Goal: Transaction & Acquisition: Purchase product/service

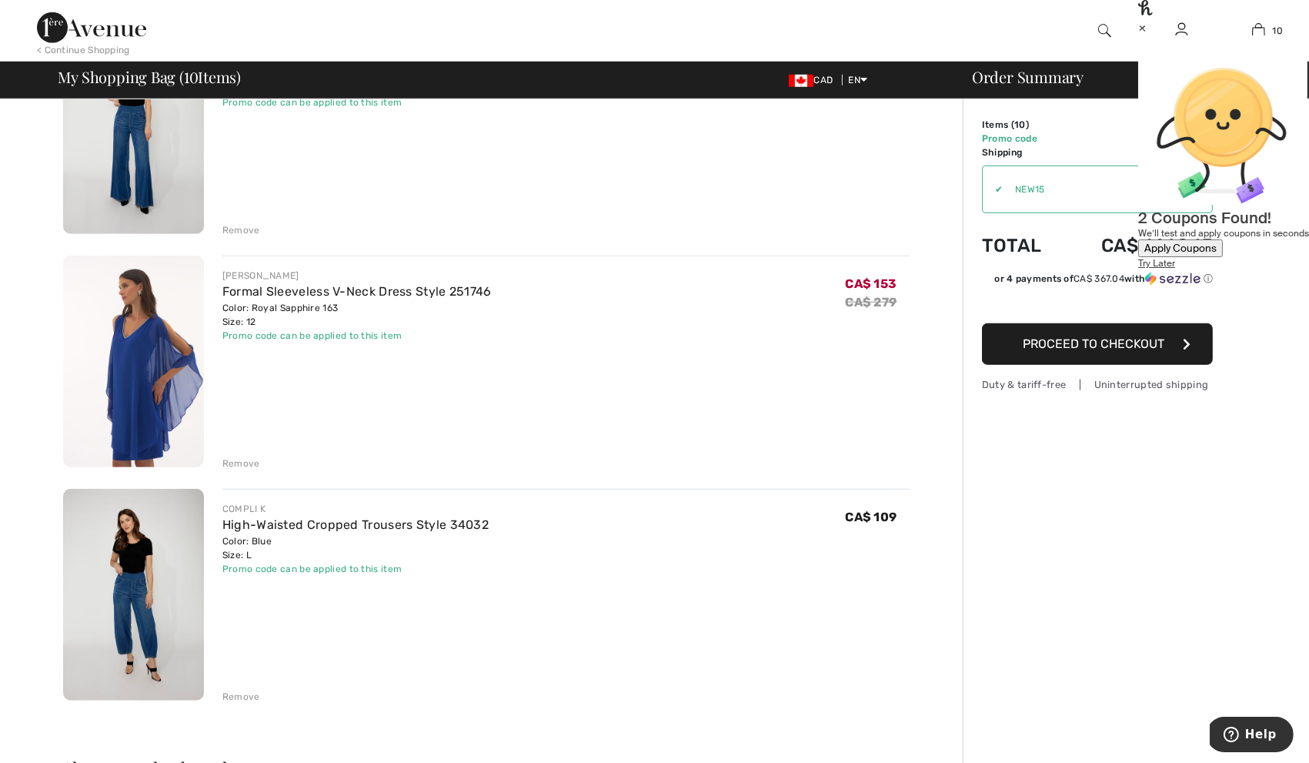
scroll to position [1864, 0]
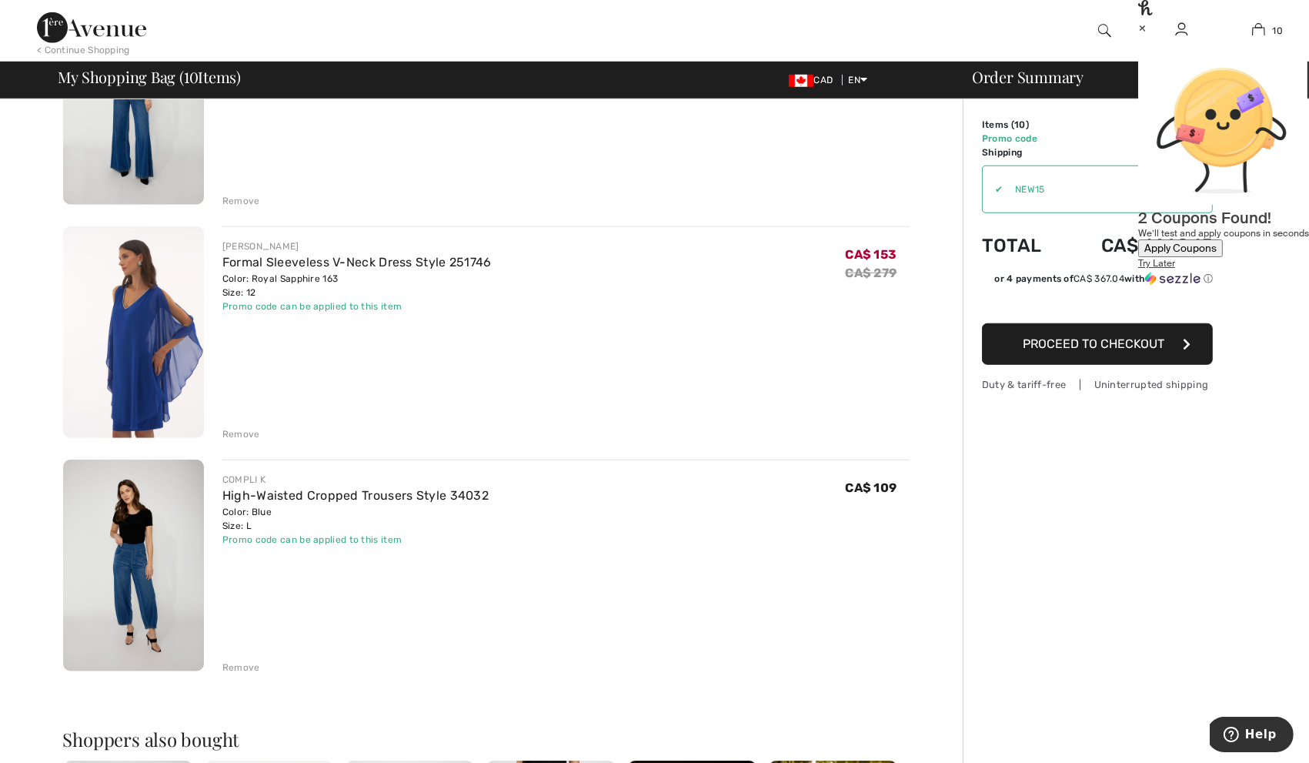
click at [142, 329] on img at bounding box center [133, 332] width 141 height 212
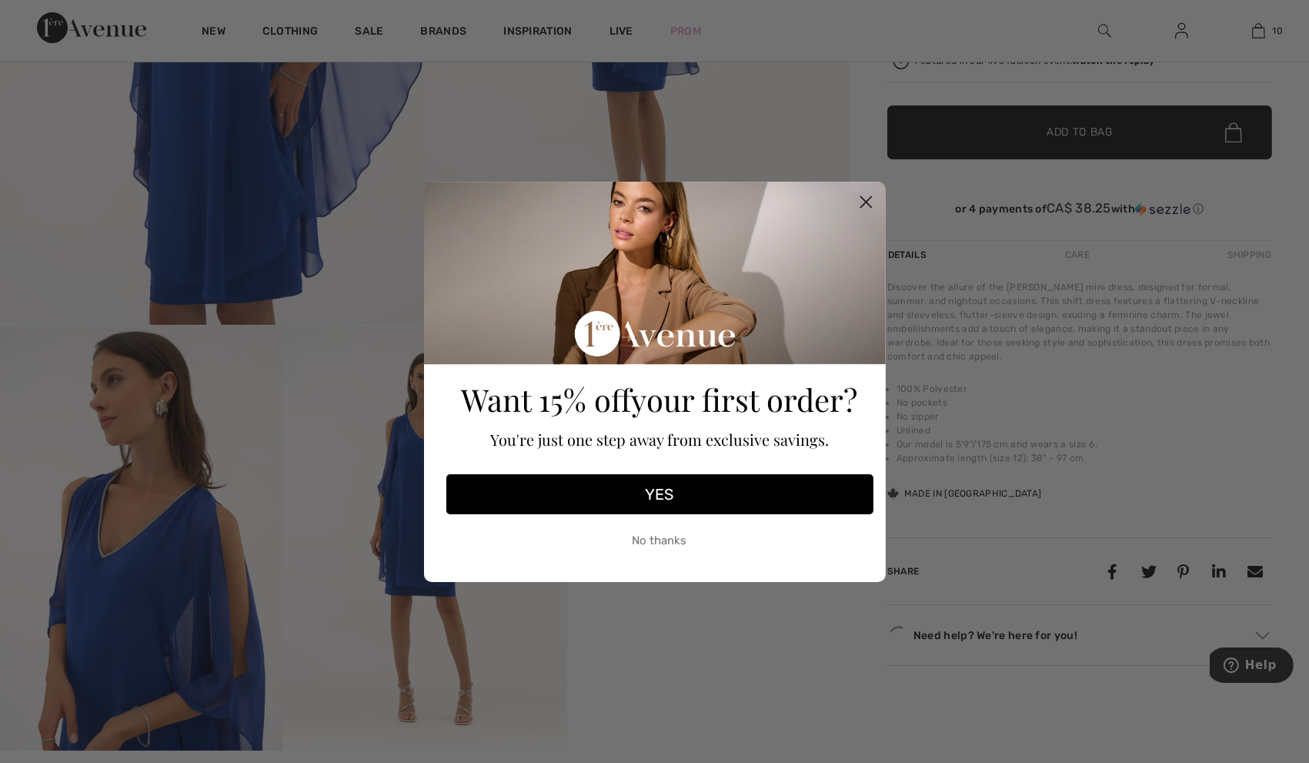
scroll to position [418, 0]
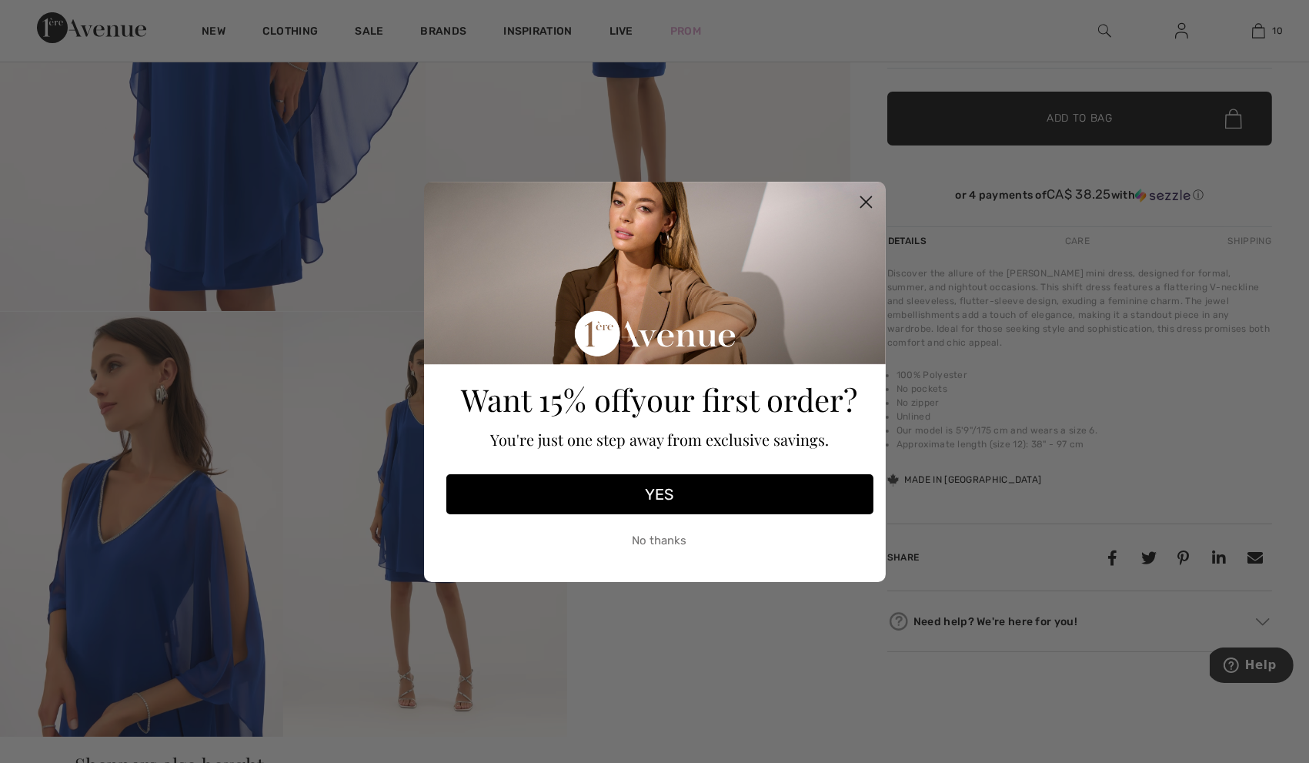
click at [872, 198] on circle "Close dialog" at bounding box center [865, 201] width 25 height 25
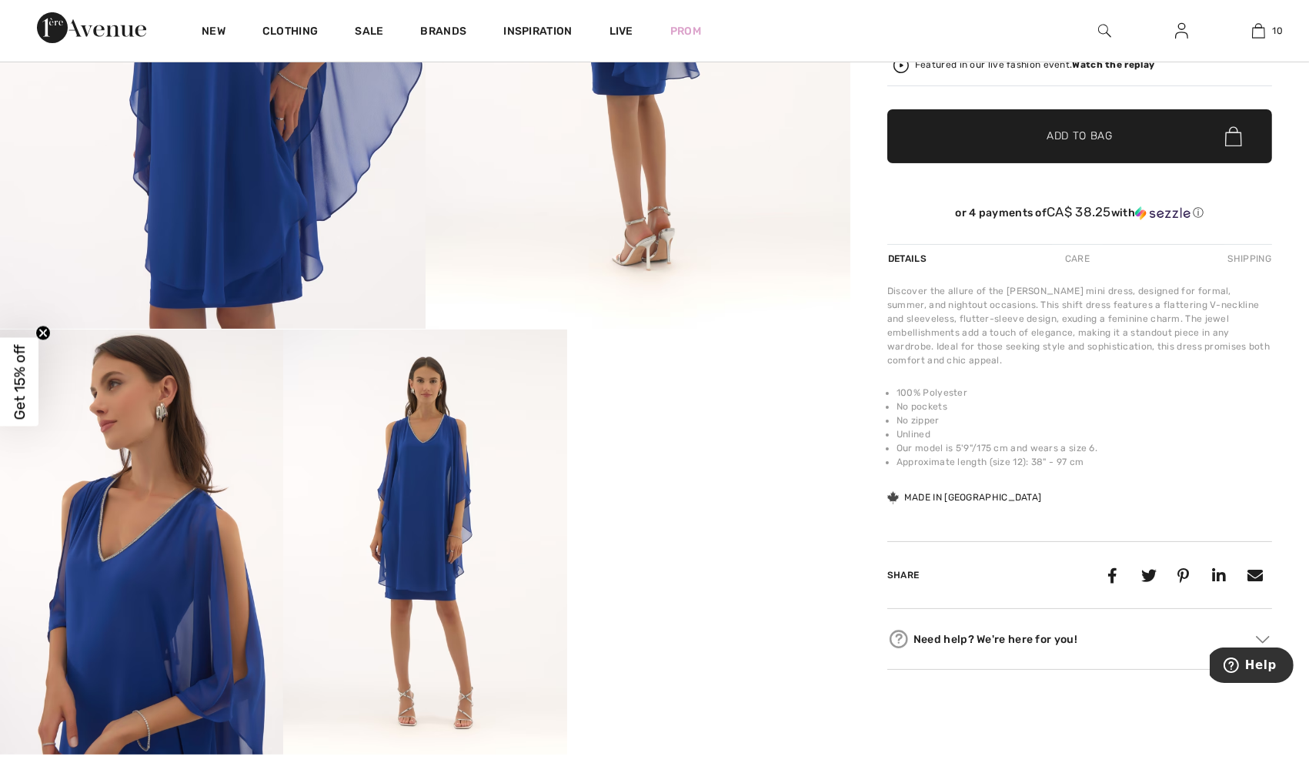
scroll to position [476, 0]
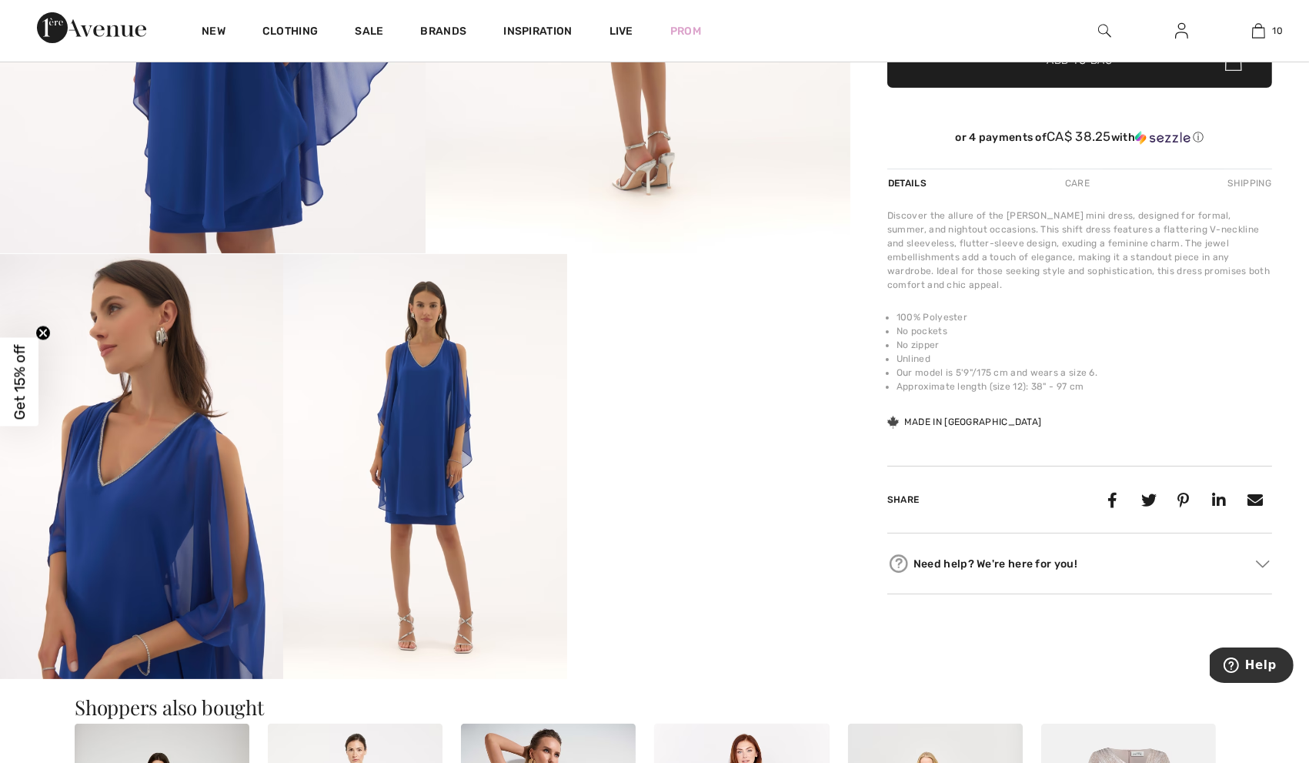
click at [412, 500] on img at bounding box center [424, 466] width 283 height 425
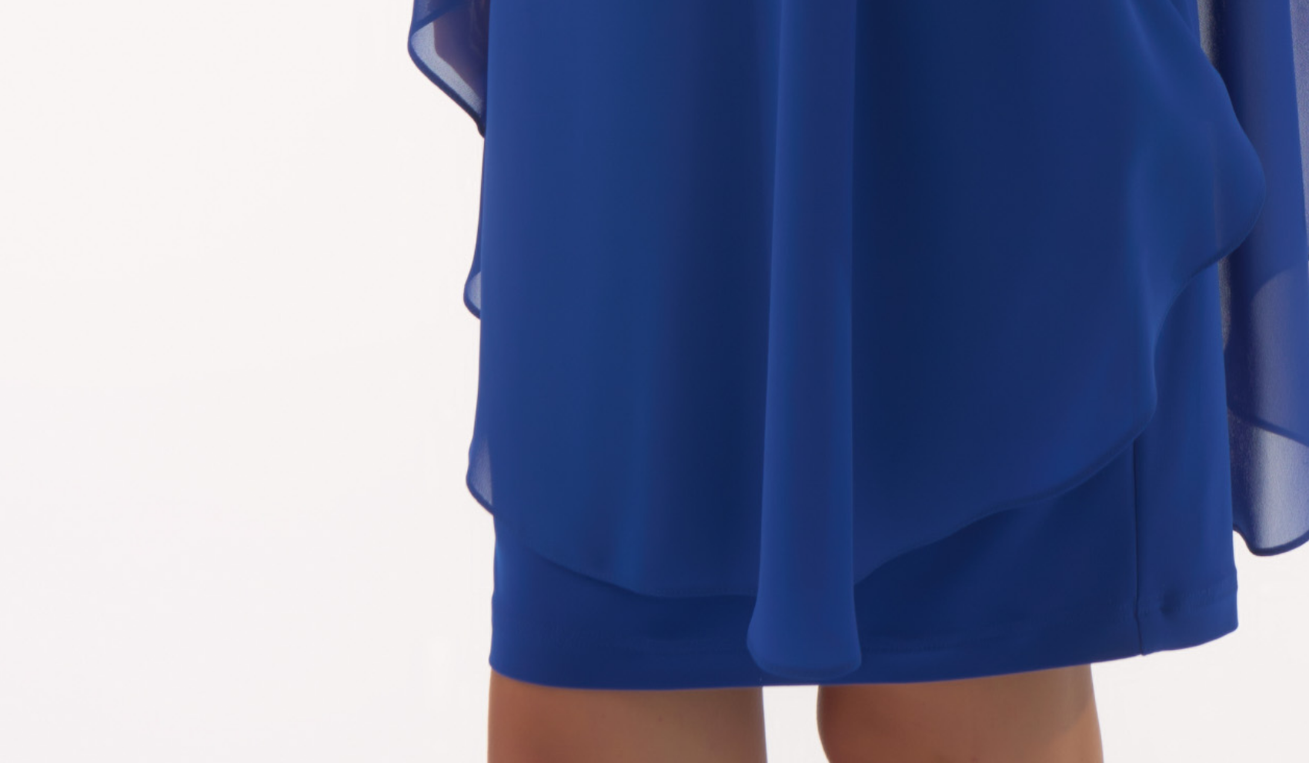
scroll to position [1199, 0]
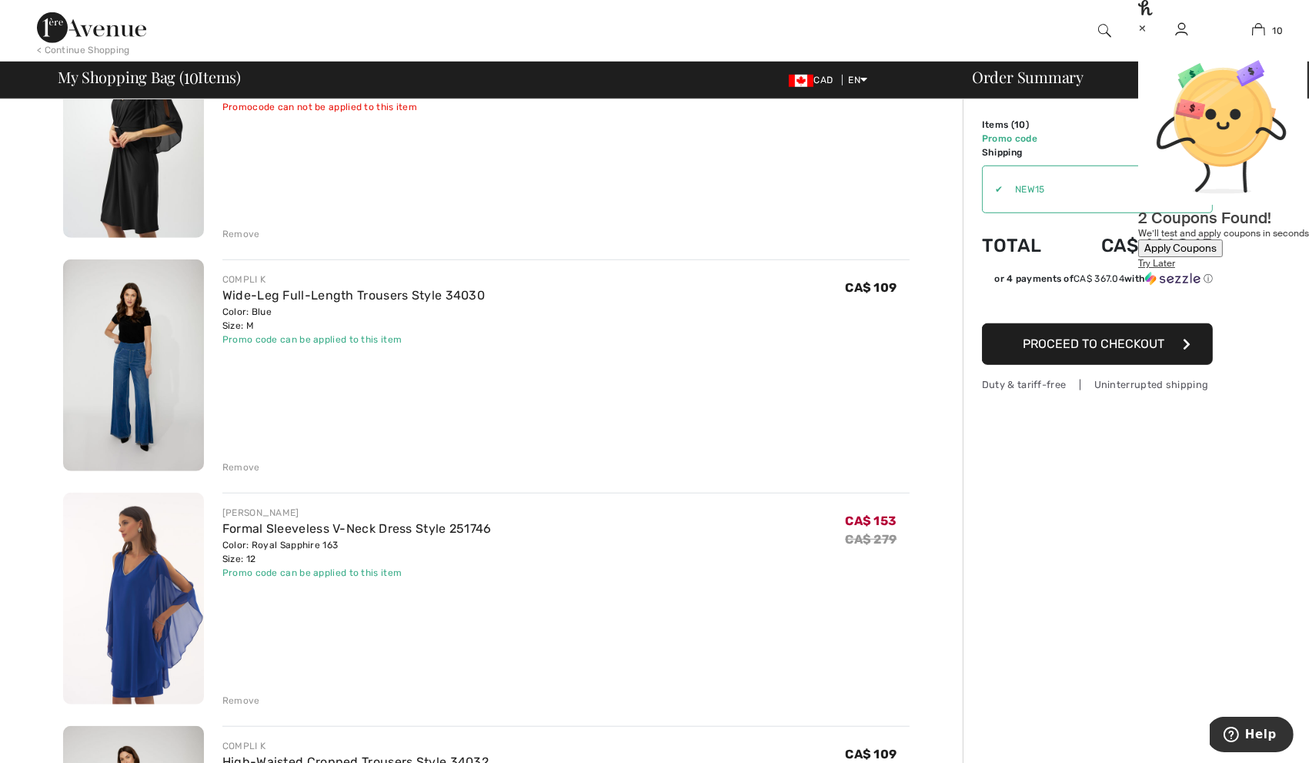
scroll to position [1692, 0]
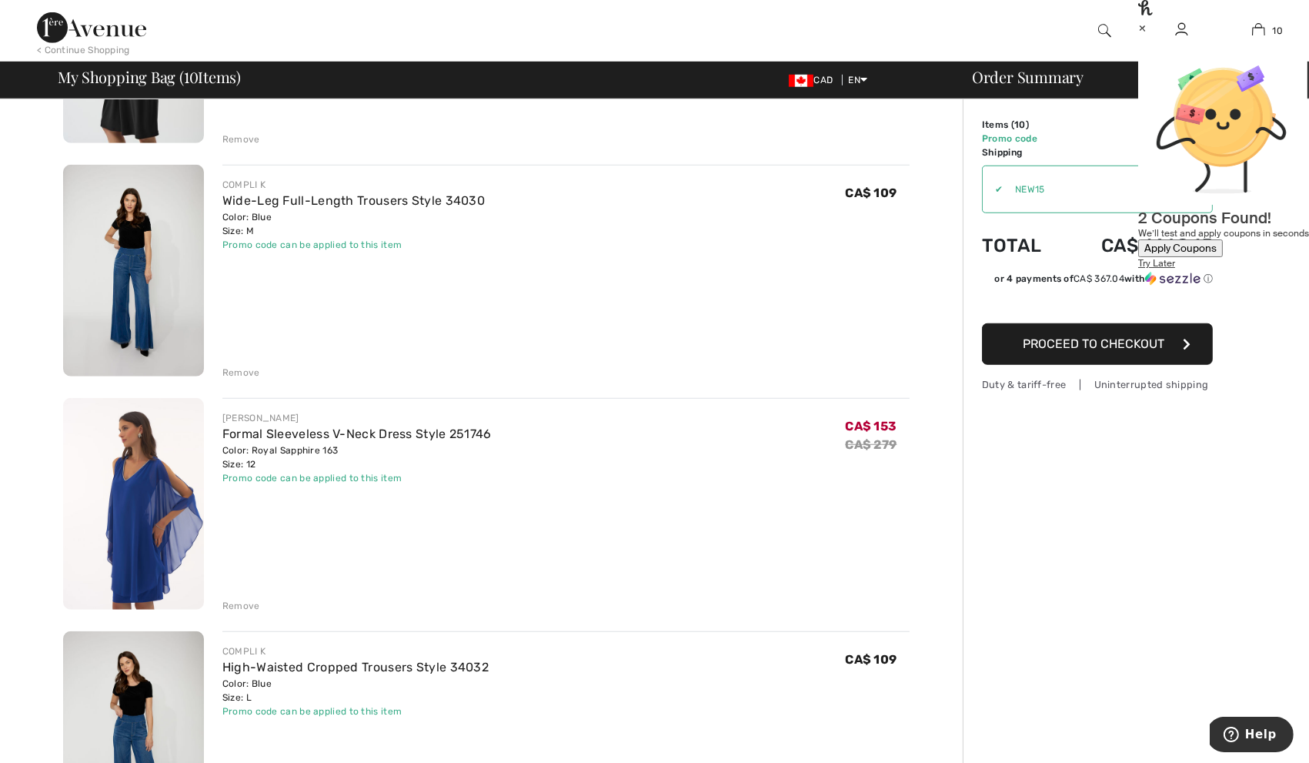
click at [180, 431] on img at bounding box center [133, 504] width 141 height 212
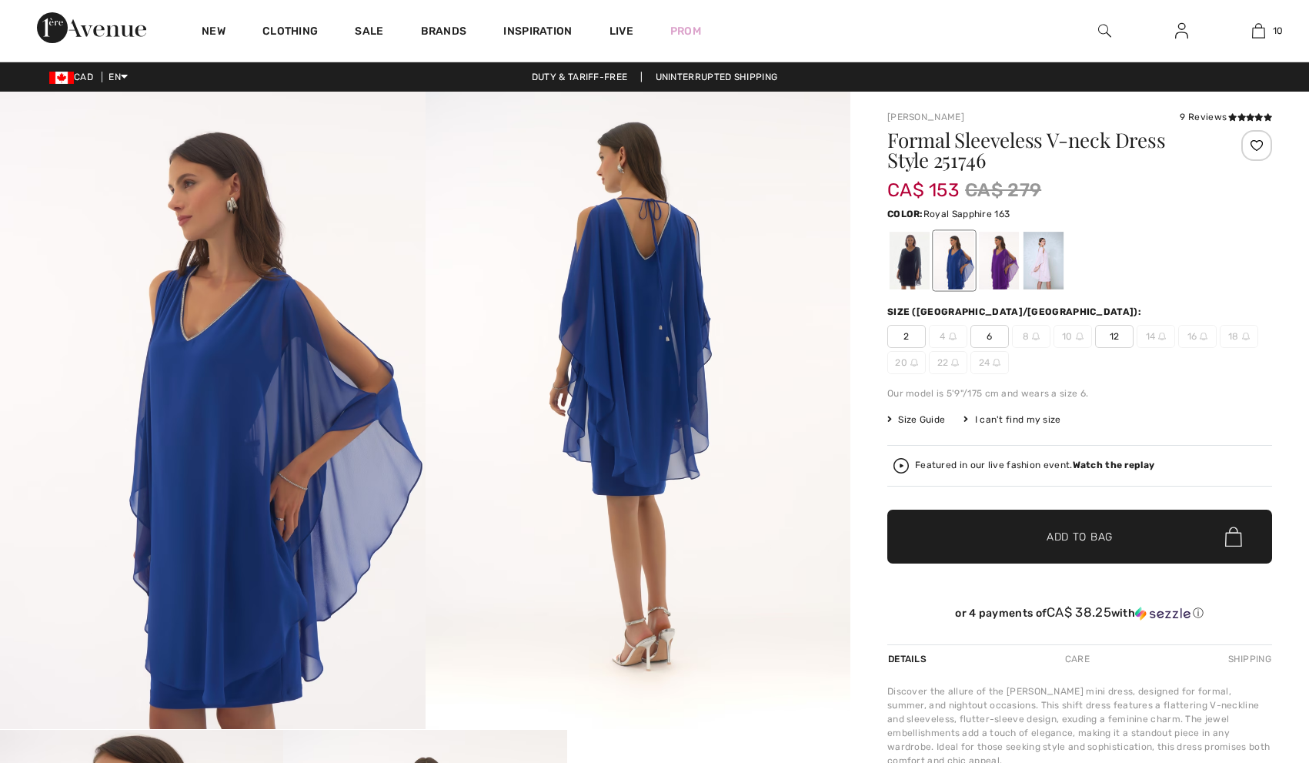
checkbox input "true"
click at [1058, 255] on div at bounding box center [1044, 261] width 40 height 58
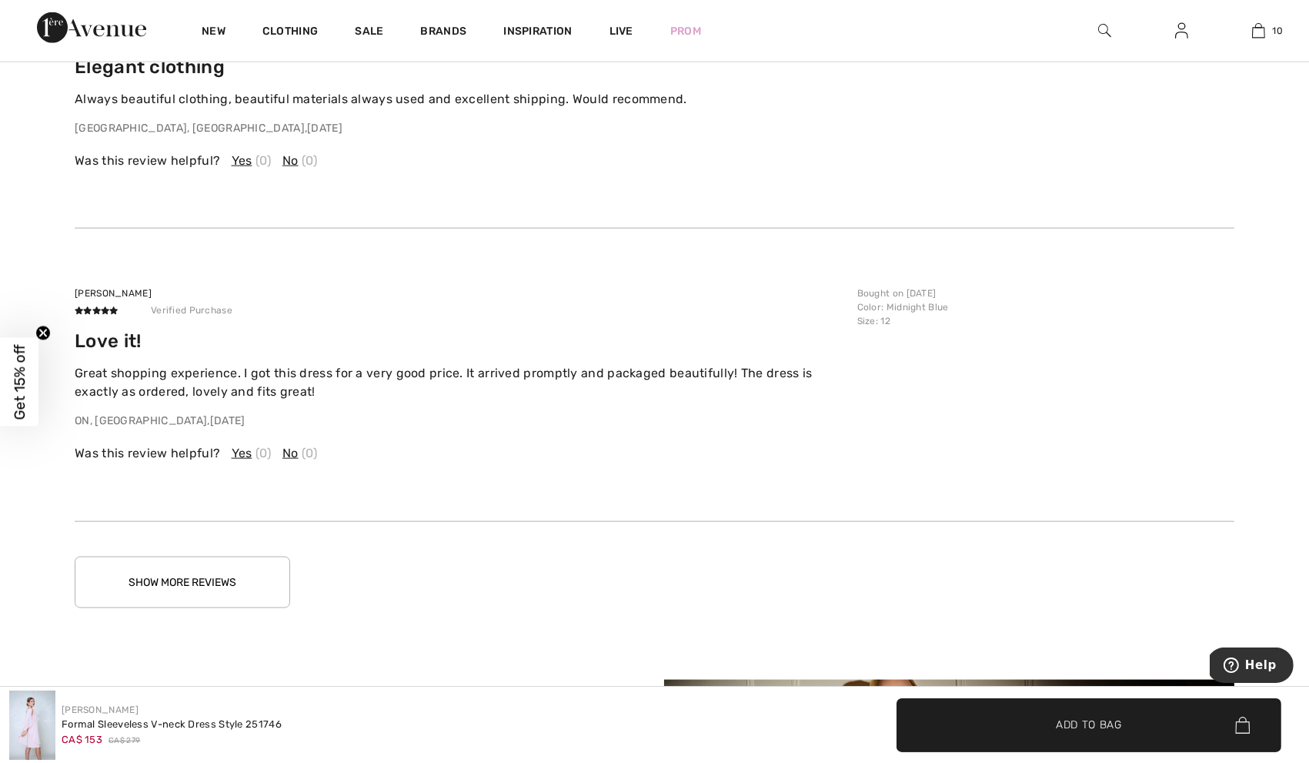
scroll to position [2877, 0]
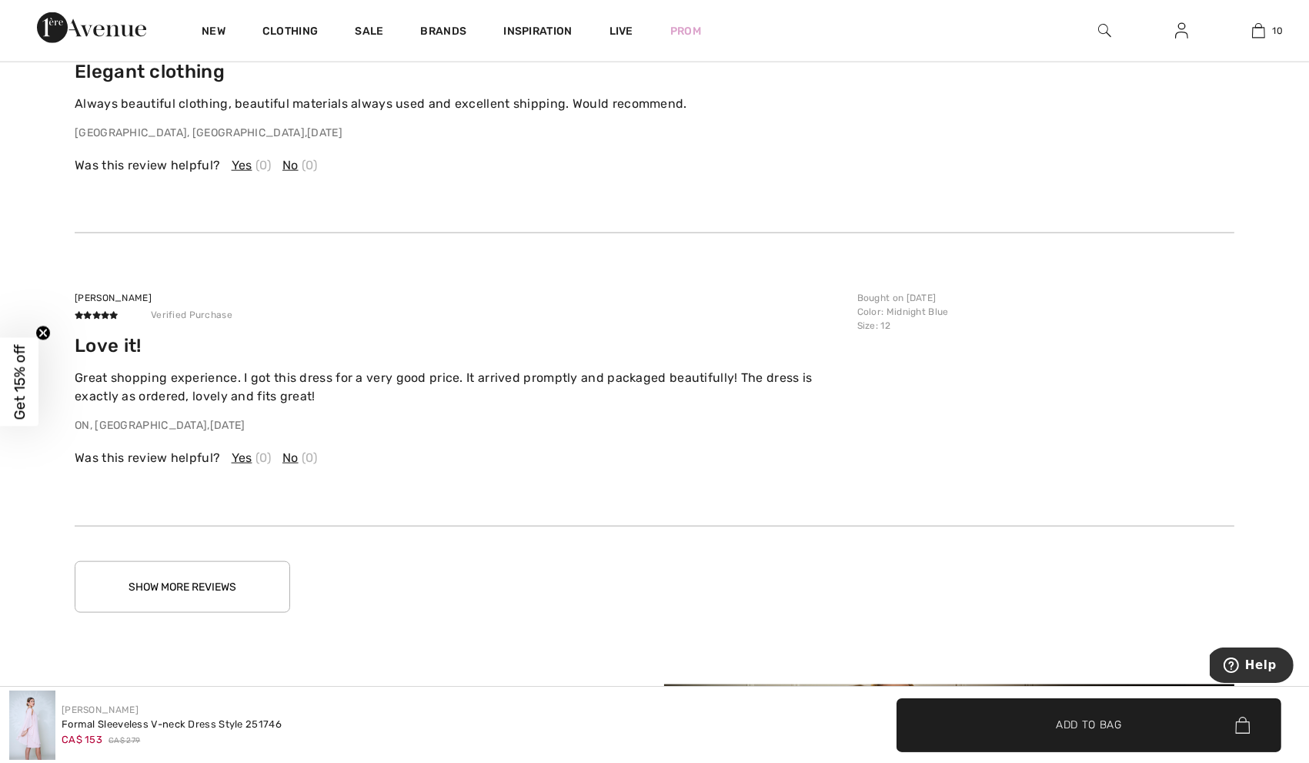
click at [229, 562] on button "Show More Reviews" at bounding box center [183, 587] width 216 height 52
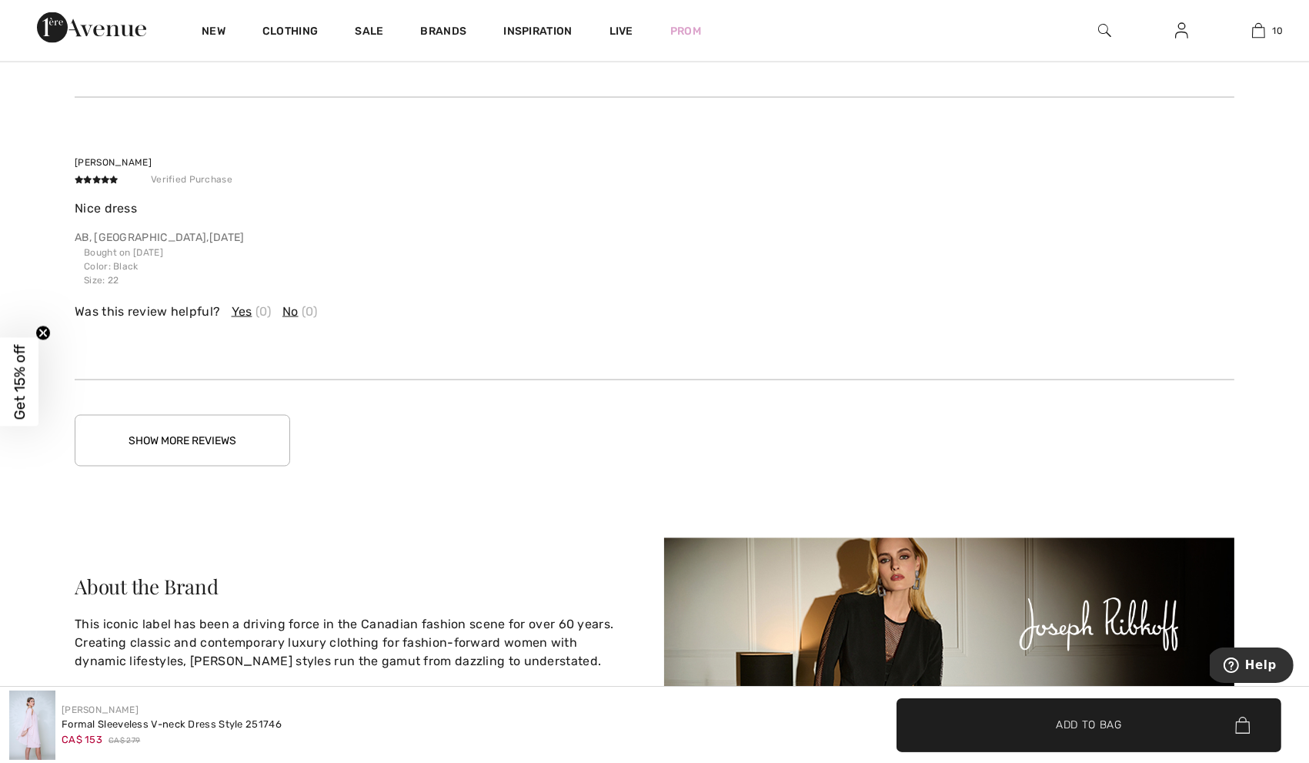
scroll to position [4005, 0]
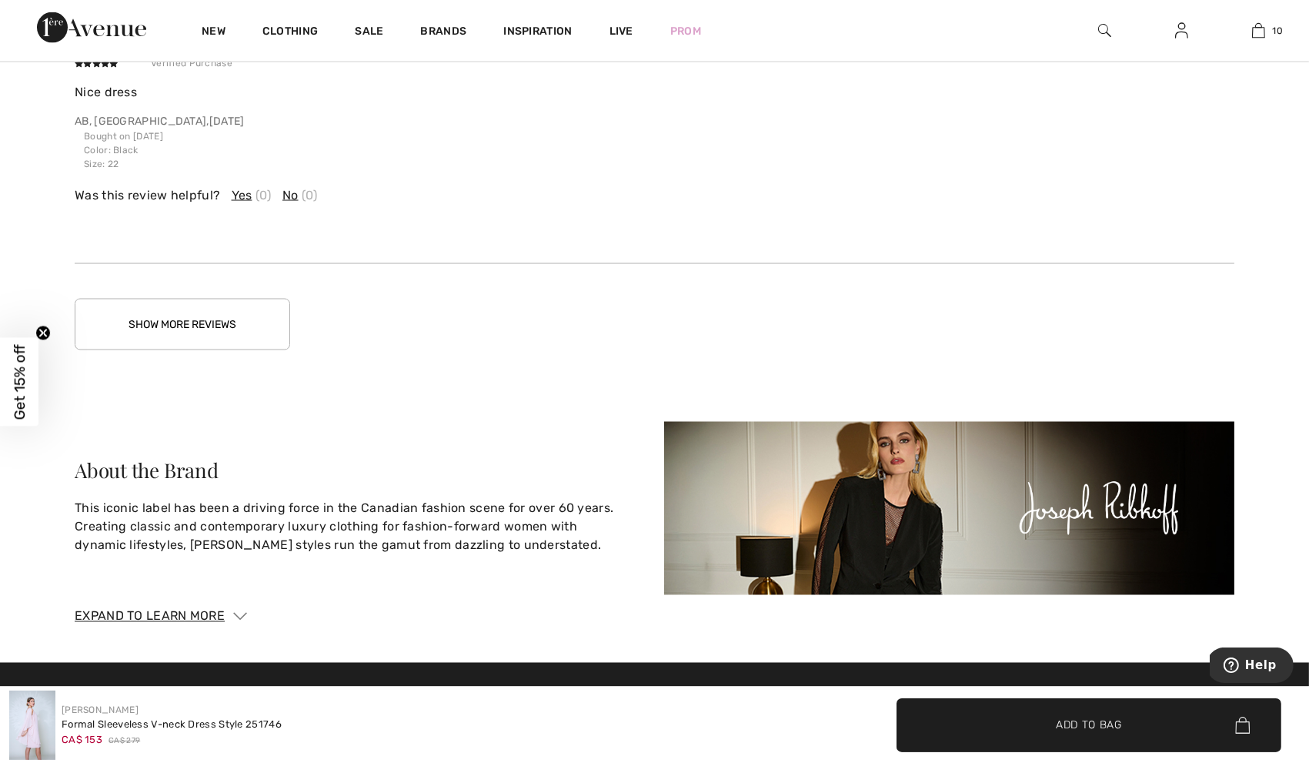
click at [239, 331] on button "Show More Reviews" at bounding box center [183, 325] width 216 height 52
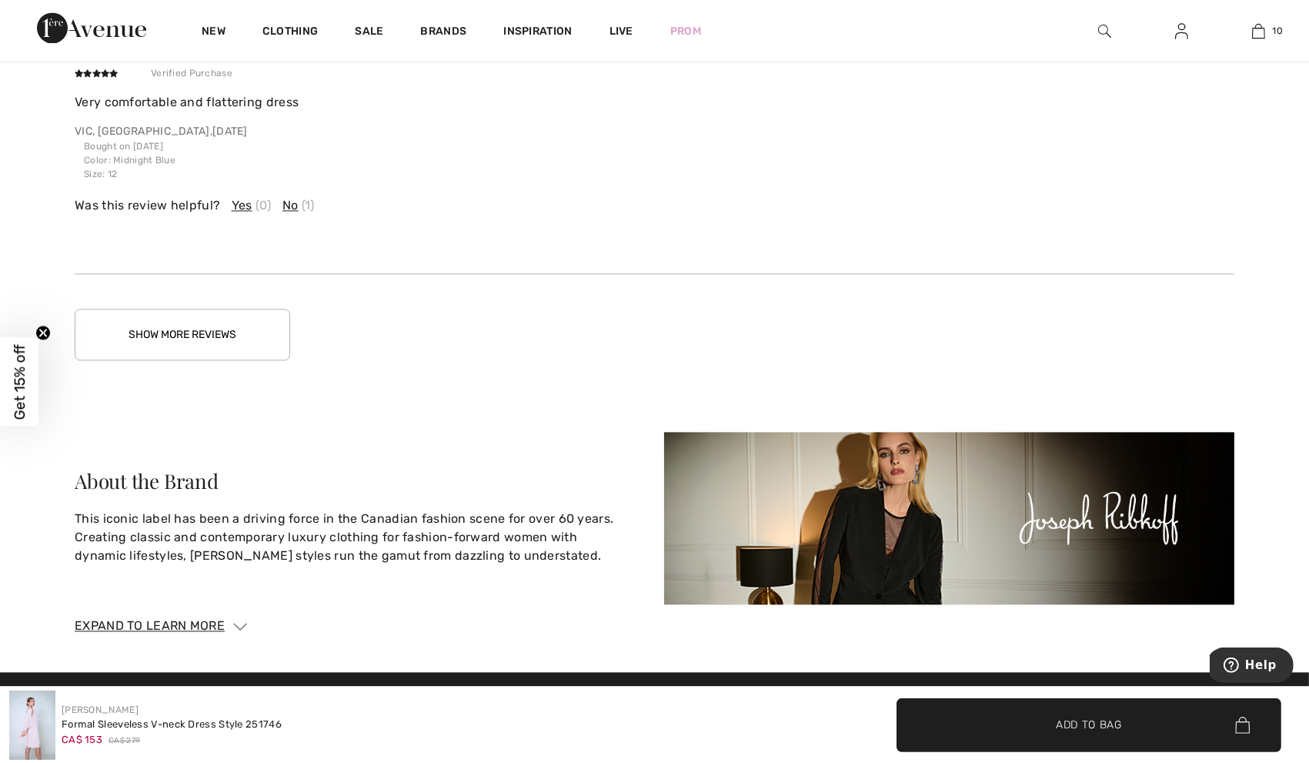
scroll to position [4877, 0]
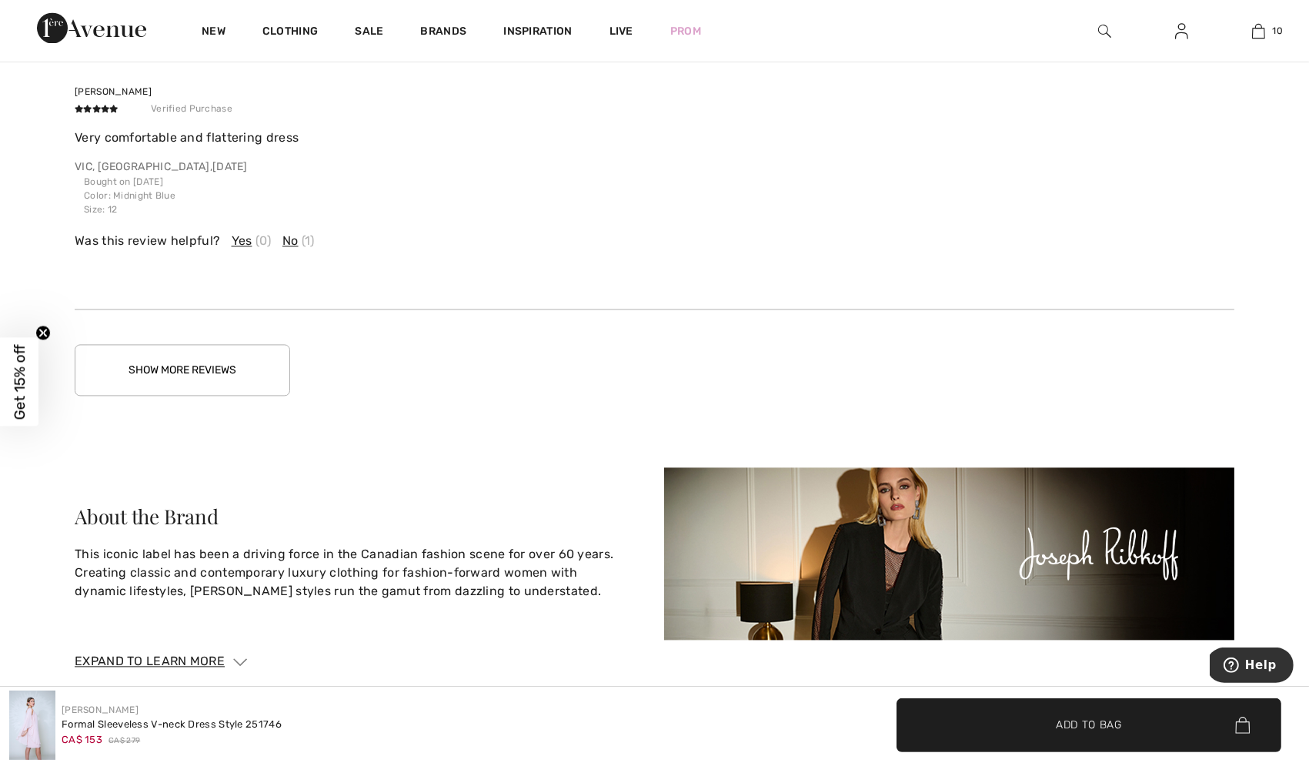
click at [248, 376] on button "Show More Reviews" at bounding box center [183, 370] width 216 height 52
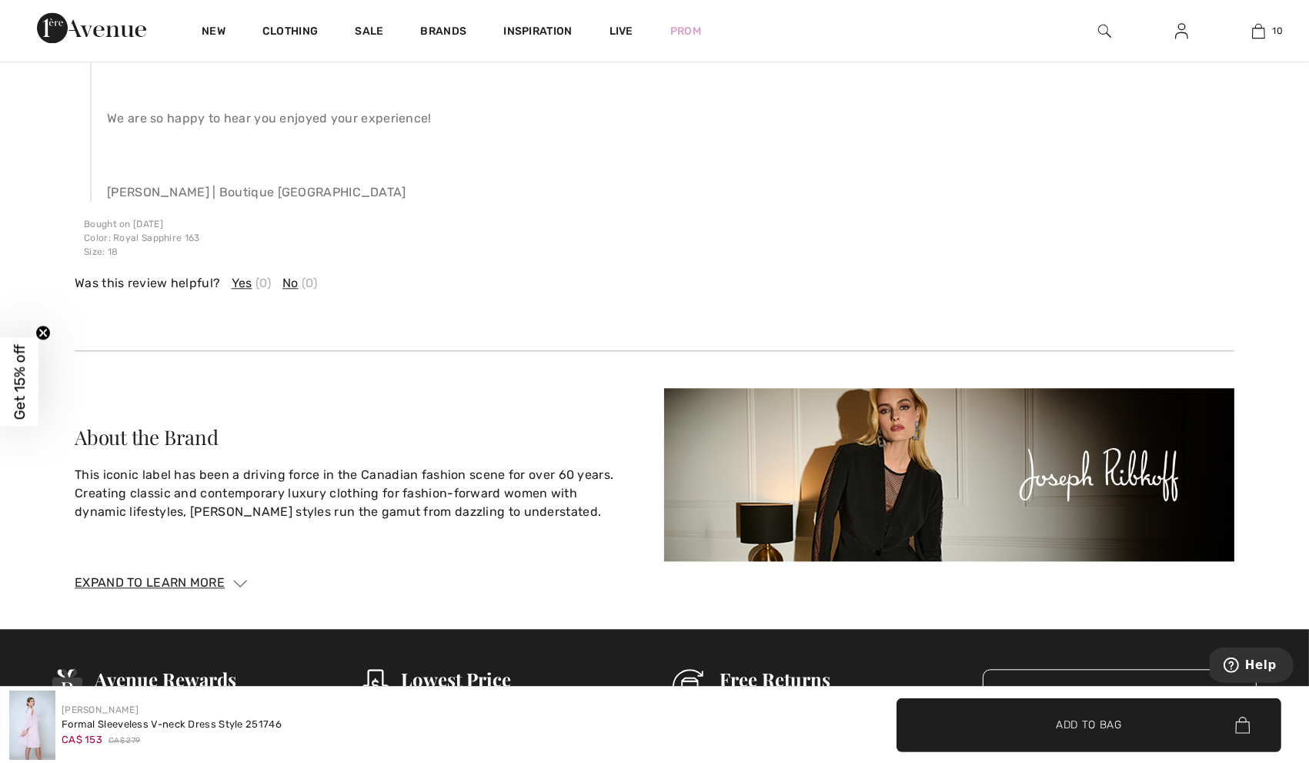
scroll to position [5387, 0]
